Goal: Navigation & Orientation: Find specific page/section

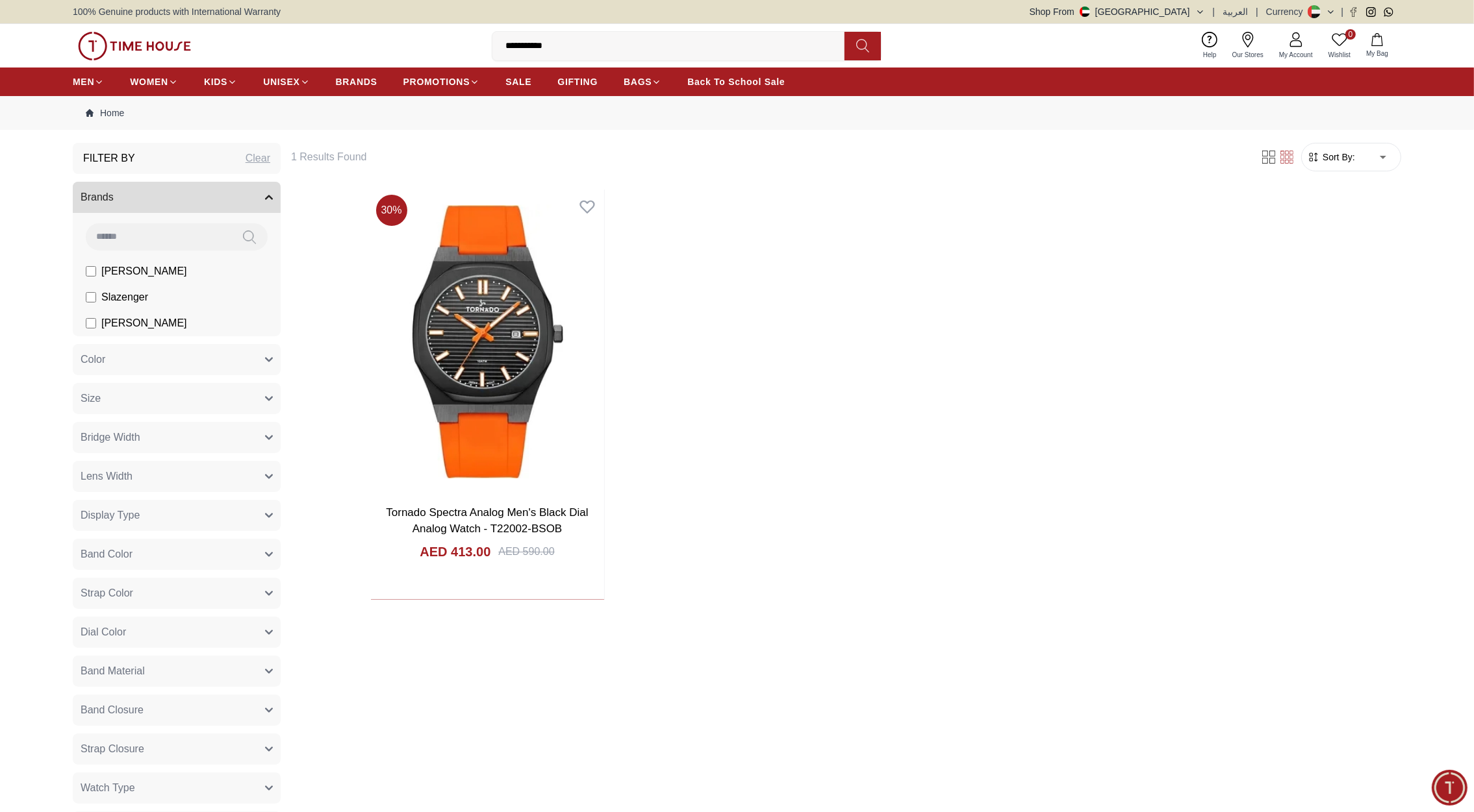
click at [153, 43] on img at bounding box center [134, 45] width 113 height 28
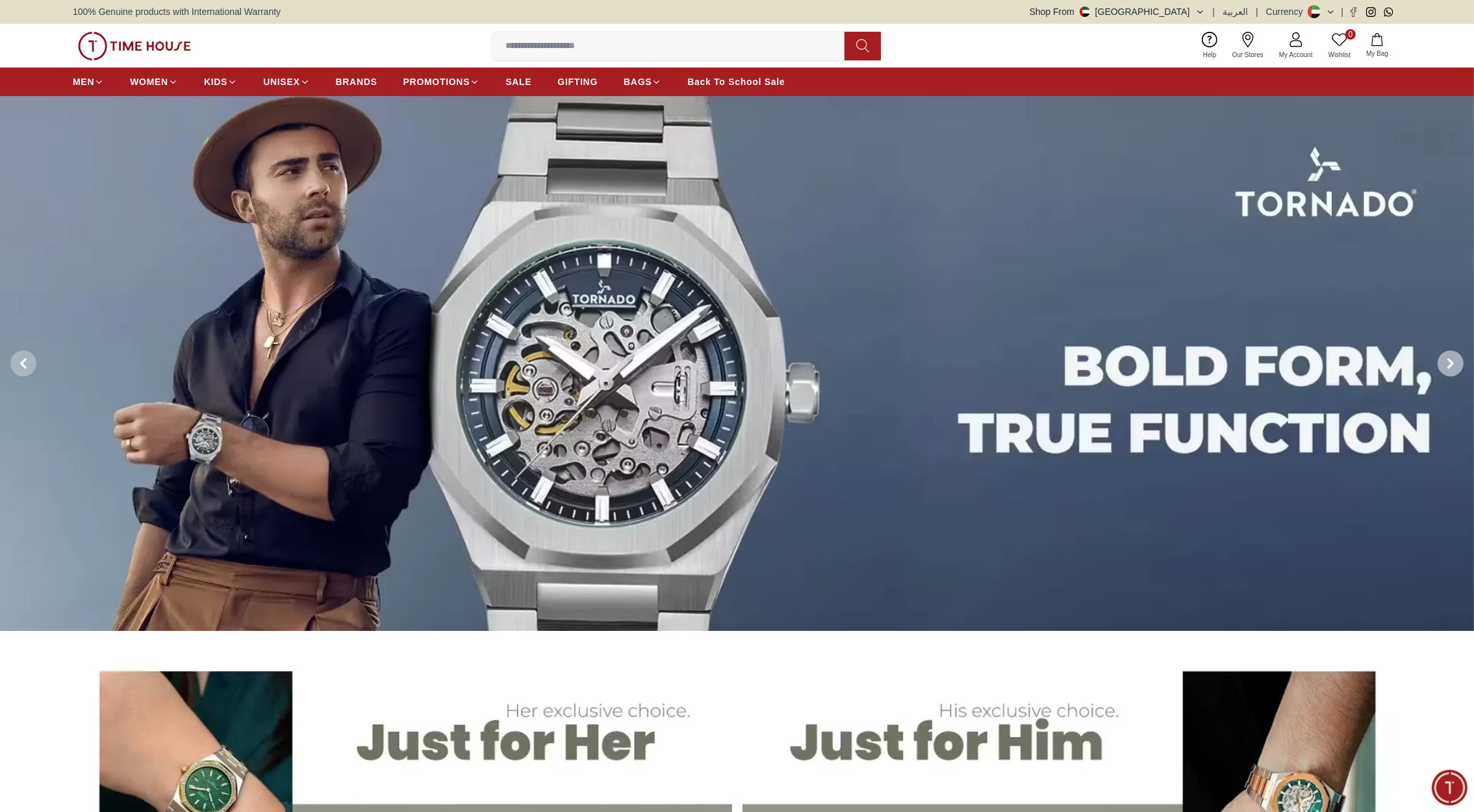
click at [1448, 363] on icon at bounding box center [1450, 364] width 11 height 11
